Goal: Communication & Community: Answer question/provide support

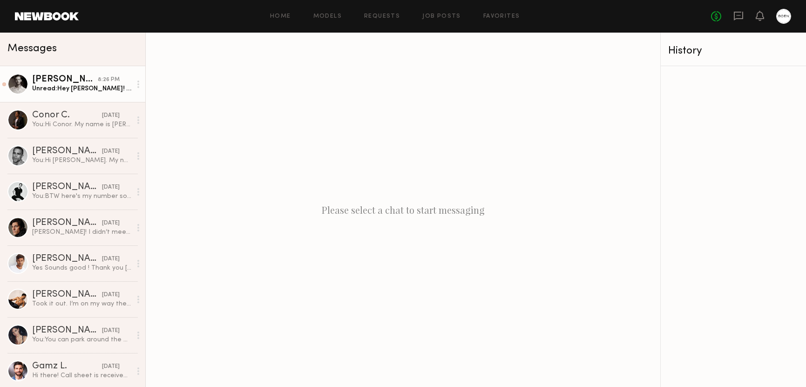
click at [67, 83] on div "[PERSON_NAME]" at bounding box center [65, 79] width 66 height 9
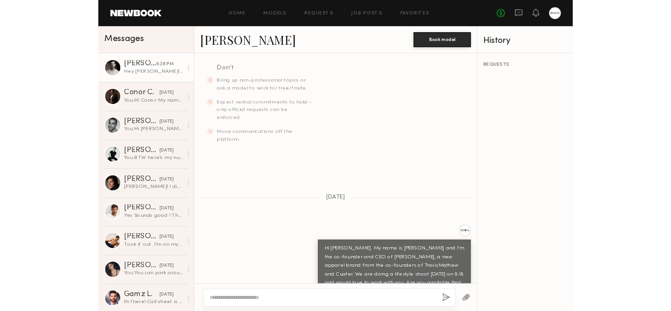
scroll to position [290, 0]
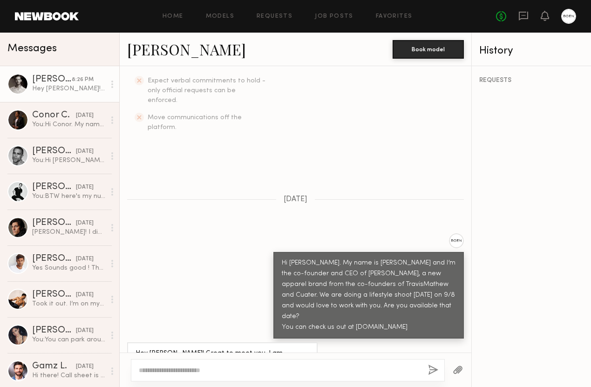
click at [45, 81] on div "[PERSON_NAME]" at bounding box center [52, 79] width 40 height 9
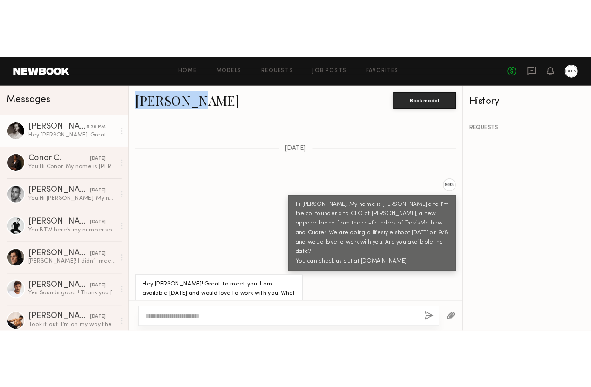
scroll to position [272, 0]
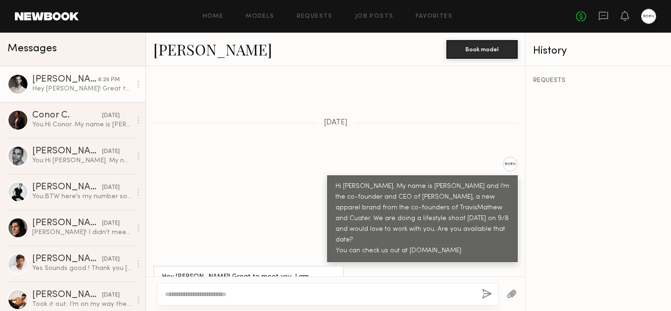
click at [275, 201] on div "Hi [PERSON_NAME]. My name is [PERSON_NAME] and I’m the co-founder and CEO of [P…" at bounding box center [335, 209] width 379 height 105
click at [224, 298] on textarea at bounding box center [319, 293] width 309 height 9
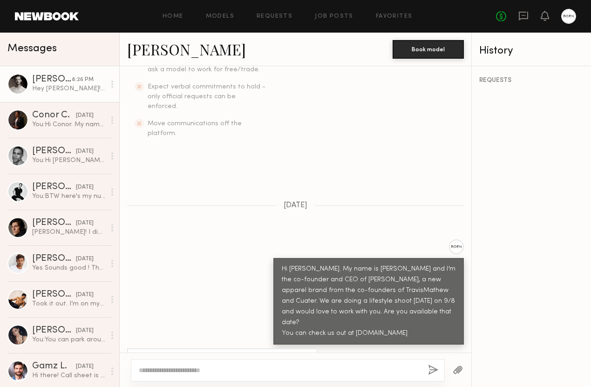
scroll to position [290, 0]
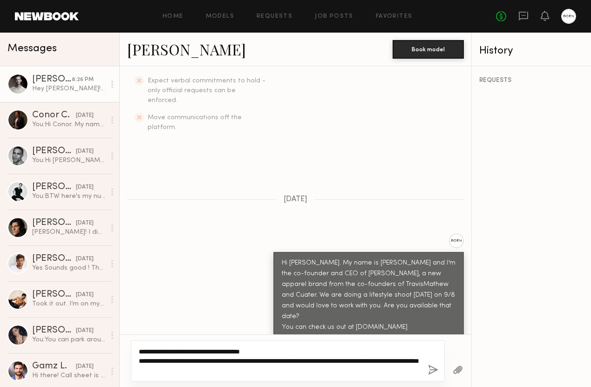
click at [177, 370] on textarea "**********" at bounding box center [280, 361] width 282 height 28
click at [244, 367] on textarea "**********" at bounding box center [280, 361] width 282 height 28
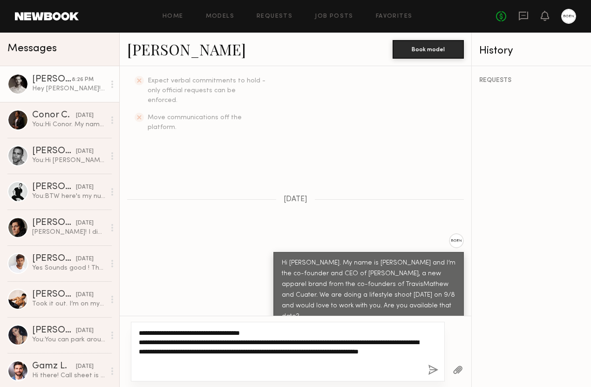
type textarea "**********"
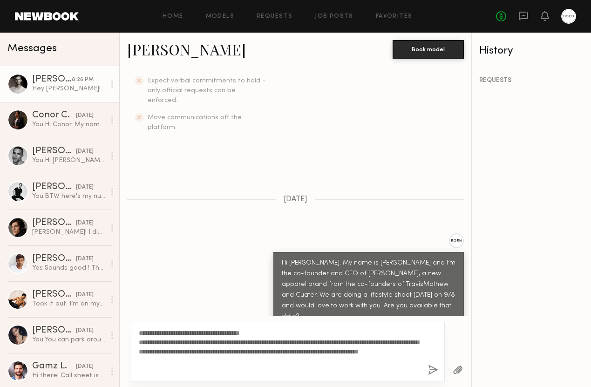
click at [433, 370] on button "button" at bounding box center [433, 371] width 10 height 12
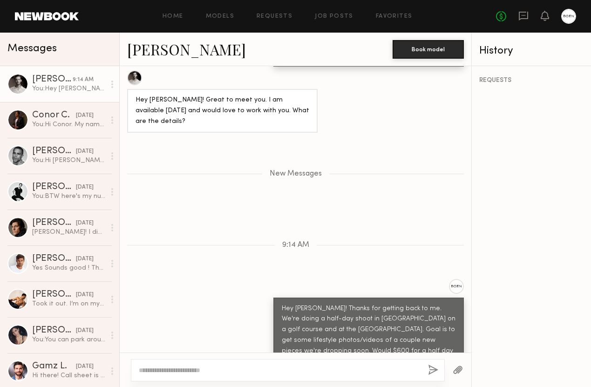
scroll to position [565, 0]
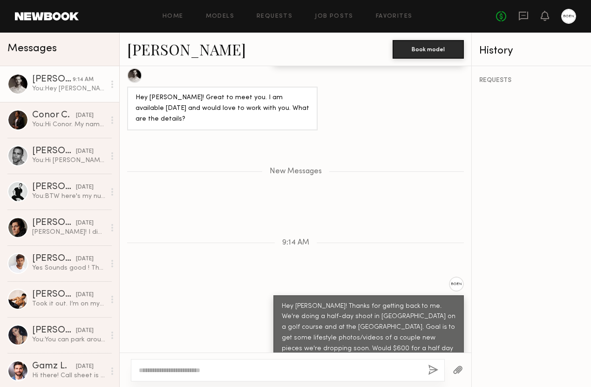
click at [238, 366] on textarea at bounding box center [280, 370] width 282 height 9
click at [272, 366] on textarea at bounding box center [280, 370] width 282 height 9
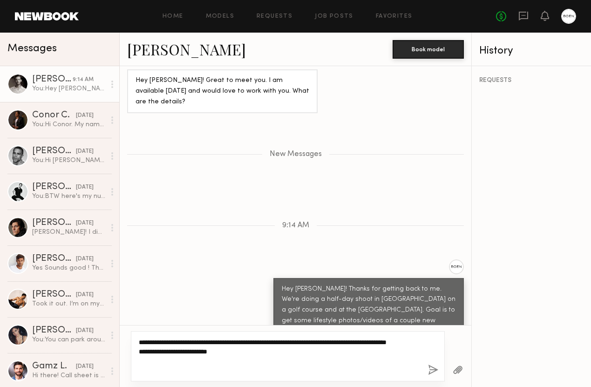
scroll to position [592, 0]
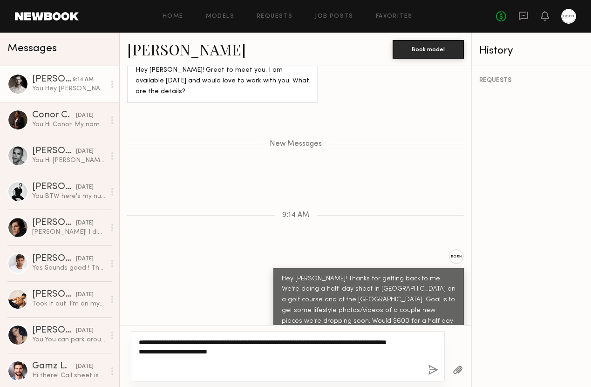
click at [255, 360] on textarea "**********" at bounding box center [280, 356] width 282 height 37
type textarea "**********"
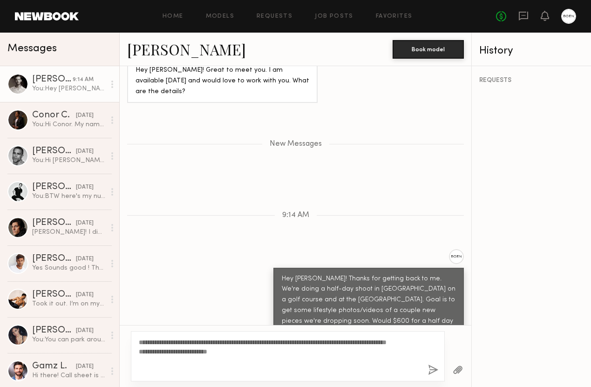
click at [433, 370] on button "button" at bounding box center [433, 371] width 10 height 12
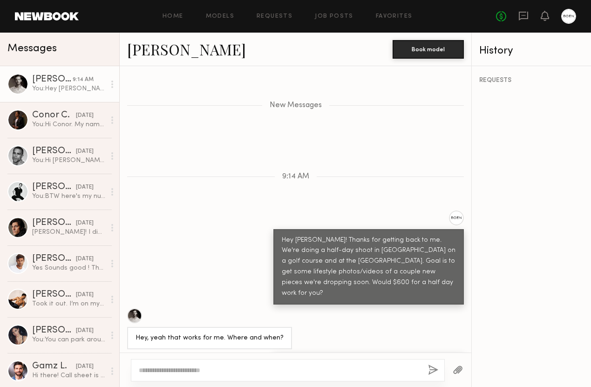
scroll to position [689, 0]
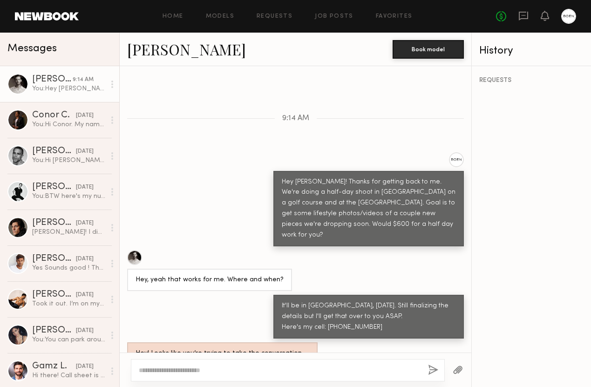
click at [284, 368] on textarea at bounding box center [280, 370] width 282 height 9
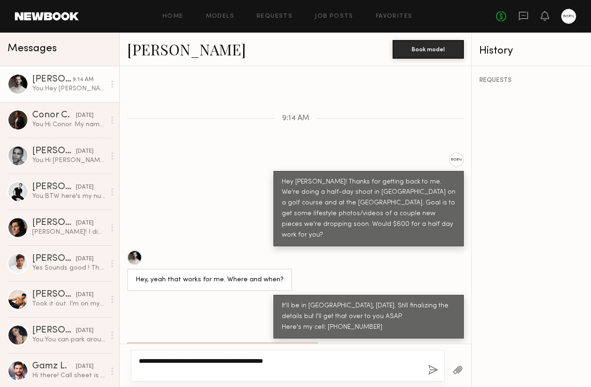
type textarea "**********"
click at [427, 369] on div "**********" at bounding box center [288, 366] width 314 height 32
click at [430, 369] on button "button" at bounding box center [433, 371] width 10 height 12
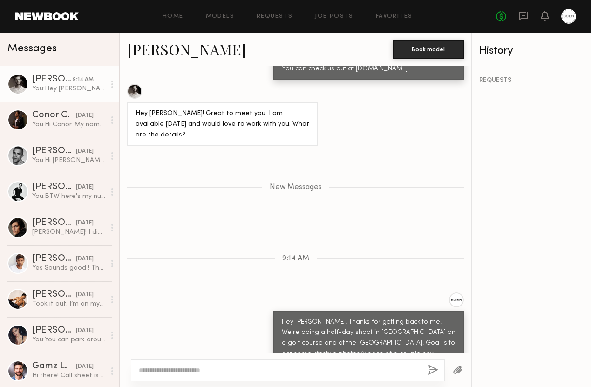
scroll to position [734, 0]
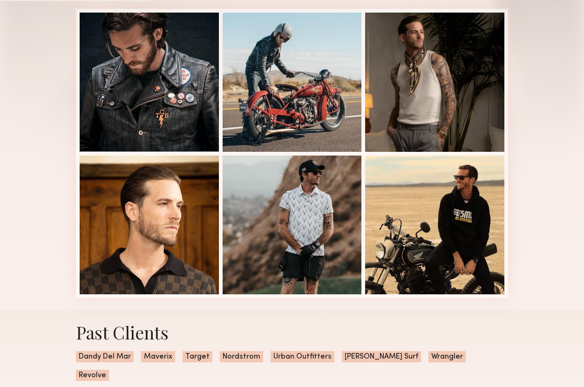
scroll to position [224, 0]
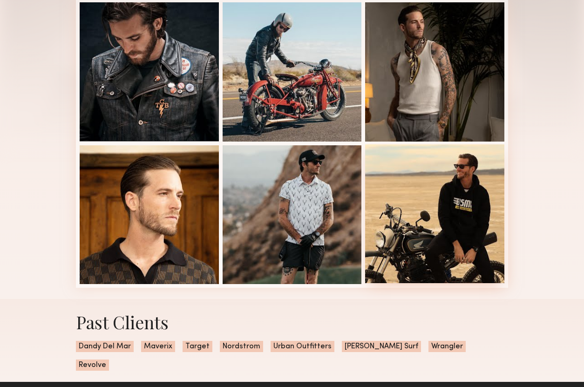
click at [444, 178] on div at bounding box center [434, 213] width 139 height 139
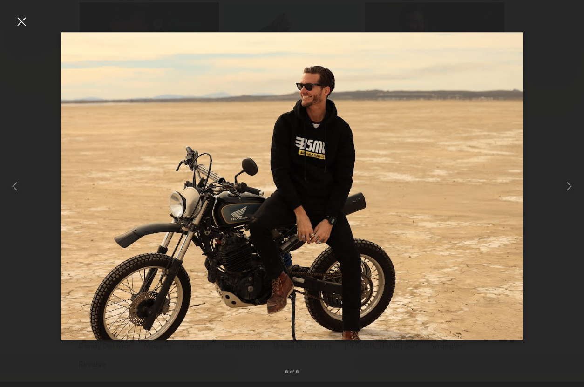
click at [22, 22] on div at bounding box center [21, 21] width 15 height 15
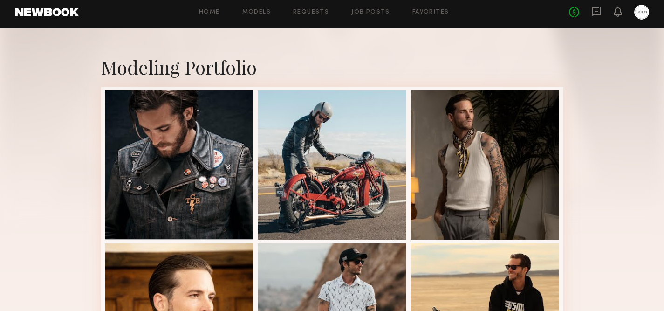
scroll to position [151, 0]
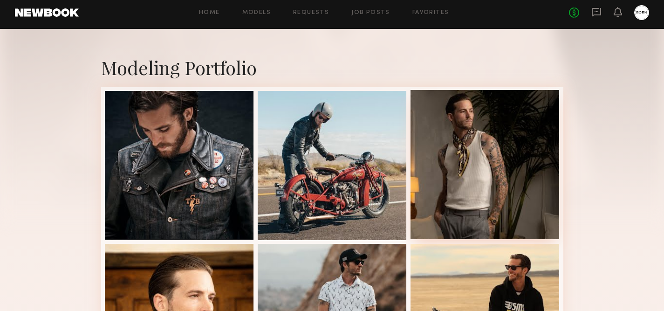
click at [478, 136] on div at bounding box center [484, 164] width 149 height 149
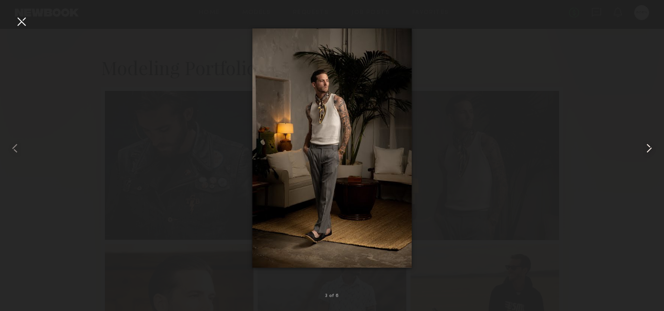
click at [591, 145] on common-icon at bounding box center [649, 148] width 15 height 15
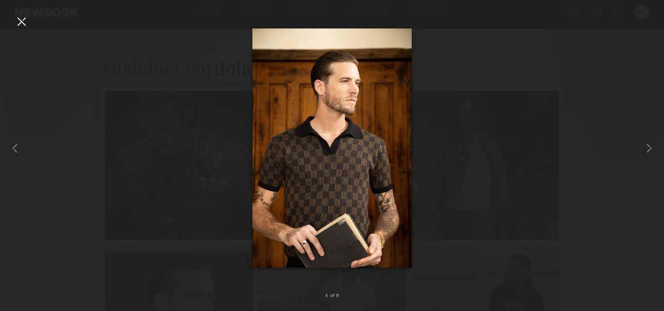
click at [21, 23] on div at bounding box center [21, 21] width 15 height 15
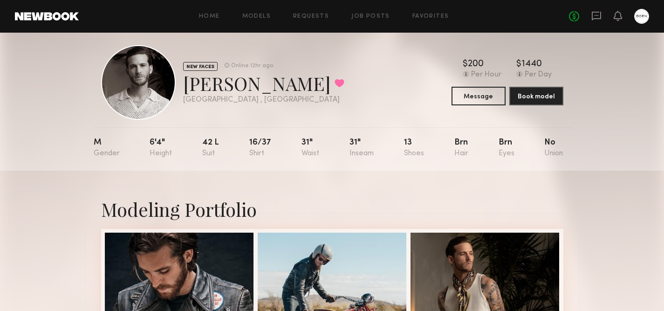
scroll to position [6, 0]
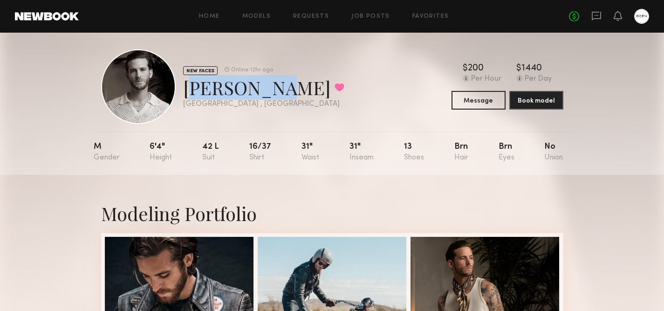
drag, startPoint x: 270, startPoint y: 94, endPoint x: 186, endPoint y: 88, distance: 84.1
click at [186, 88] on div "Morgan G. Favorited" at bounding box center [263, 87] width 161 height 25
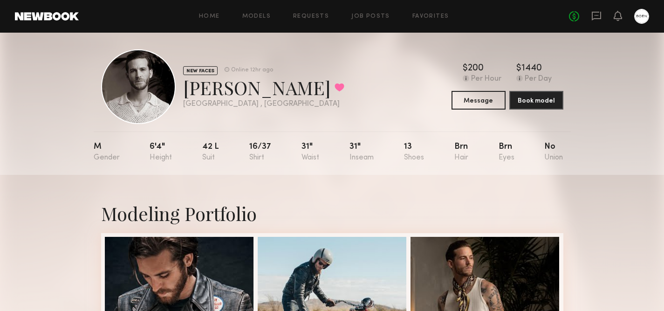
click at [325, 112] on div "NEW FACES Online 12hr ago Morgan G. Favorited Pasadena , CA Online 12hr ago $ T…" at bounding box center [332, 86] width 462 height 75
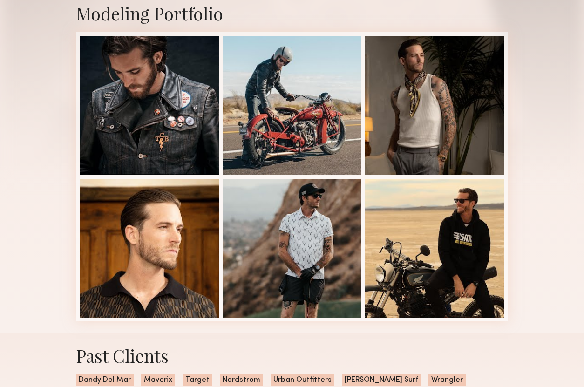
scroll to position [0, 0]
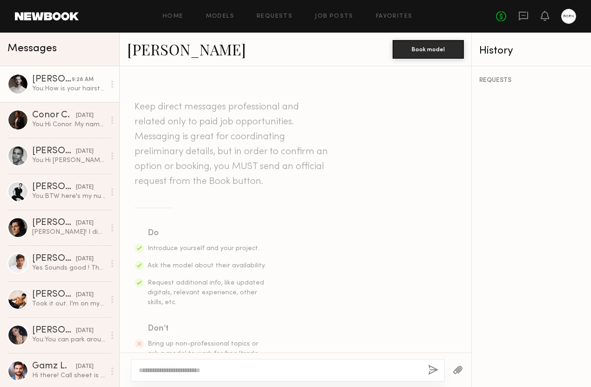
scroll to position [663, 0]
